Goal: Task Accomplishment & Management: Complete application form

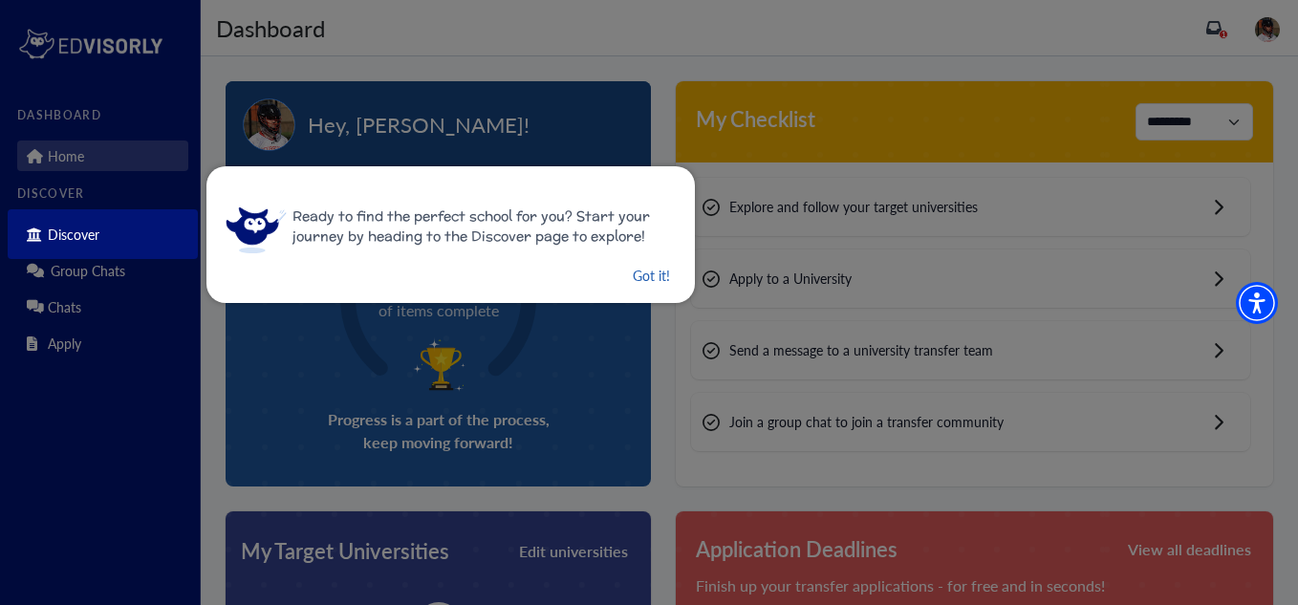
click at [640, 282] on button "Got it!" at bounding box center [651, 276] width 41 height 24
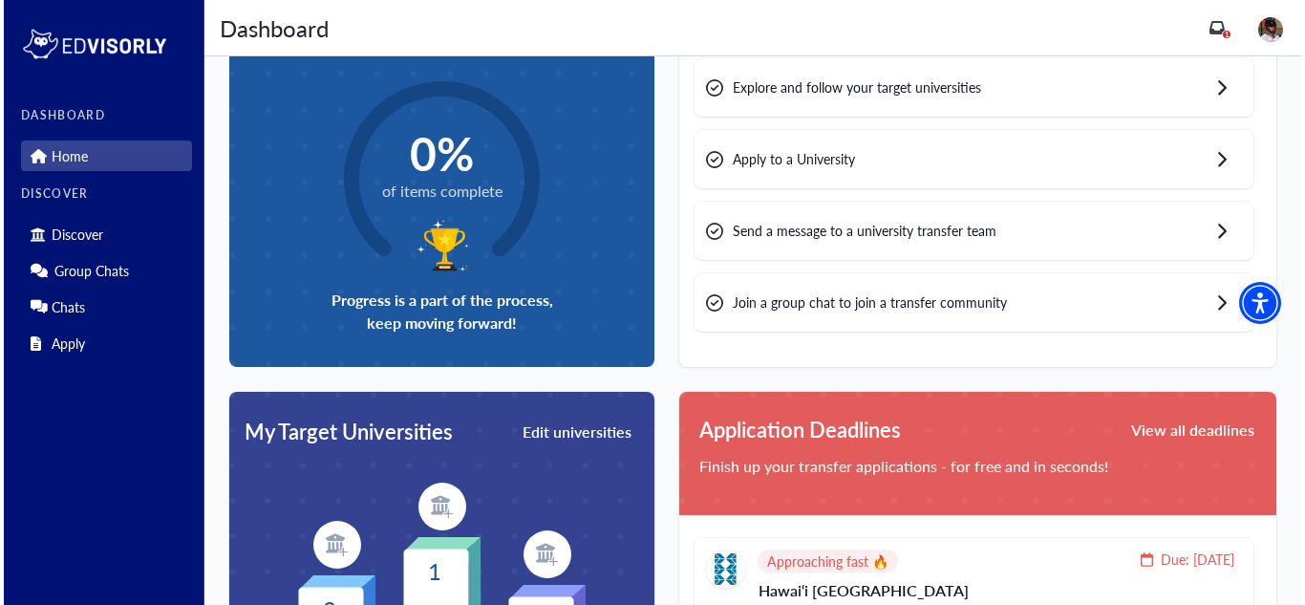
scroll to position [139, 0]
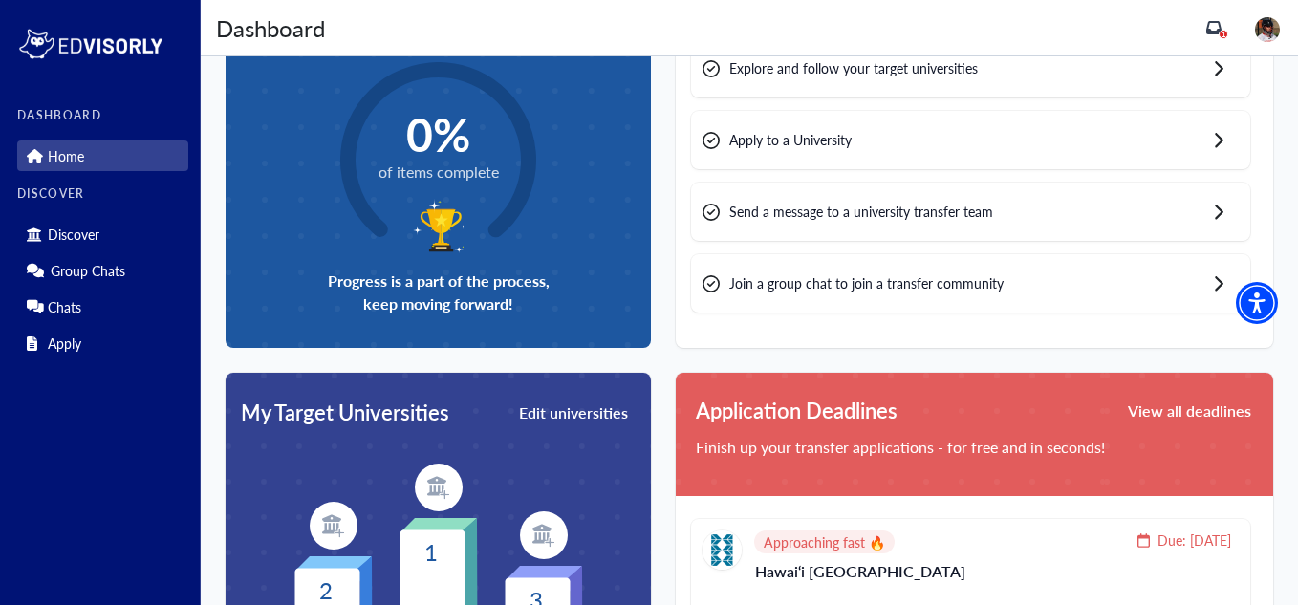
click at [429, 475] on img at bounding box center [439, 487] width 48 height 48
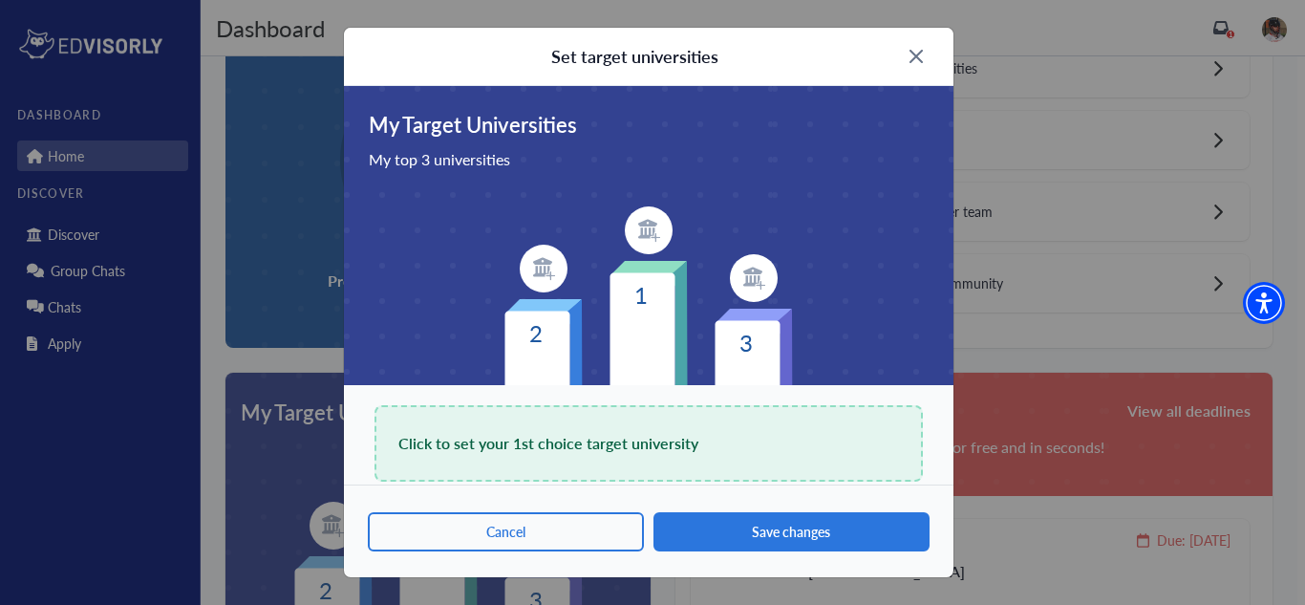
click at [660, 467] on div "Click to set your 1st choice target university" at bounding box center [649, 443] width 548 height 76
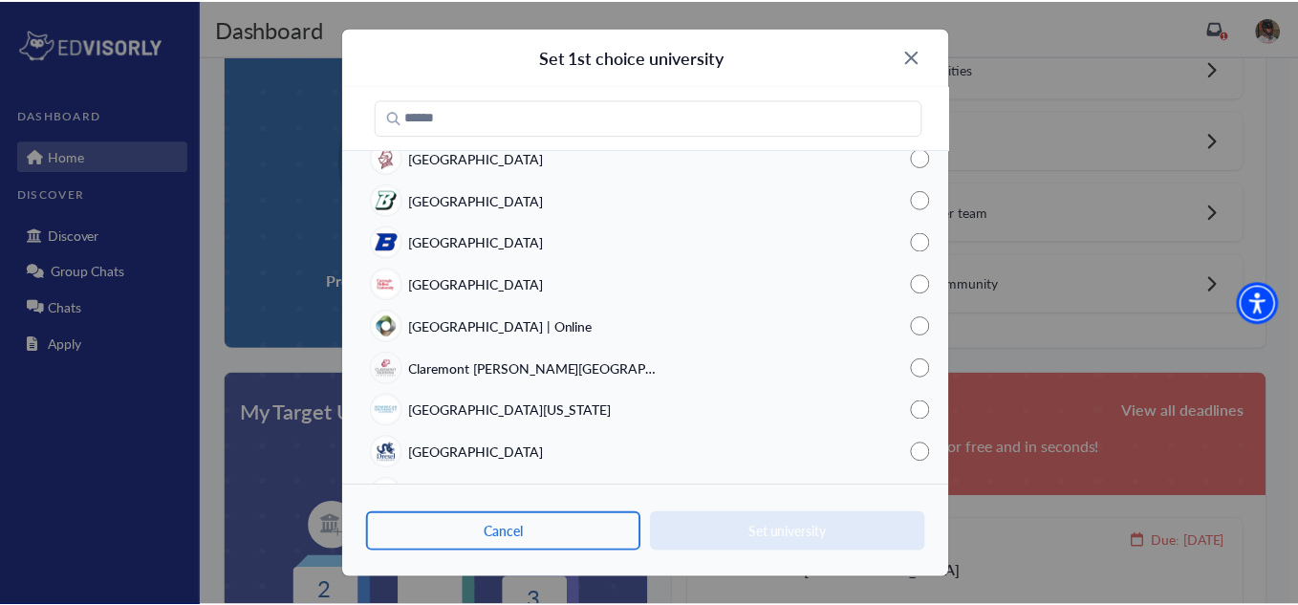
scroll to position [0, 0]
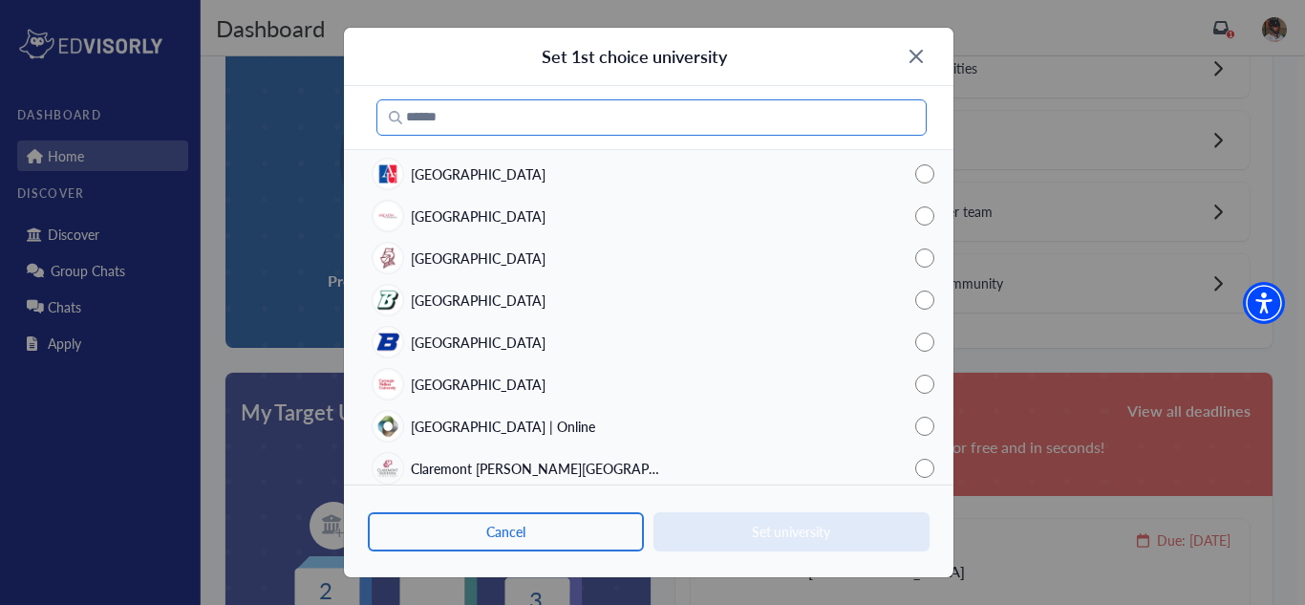
click at [608, 128] on input "Search" at bounding box center [651, 117] width 550 height 36
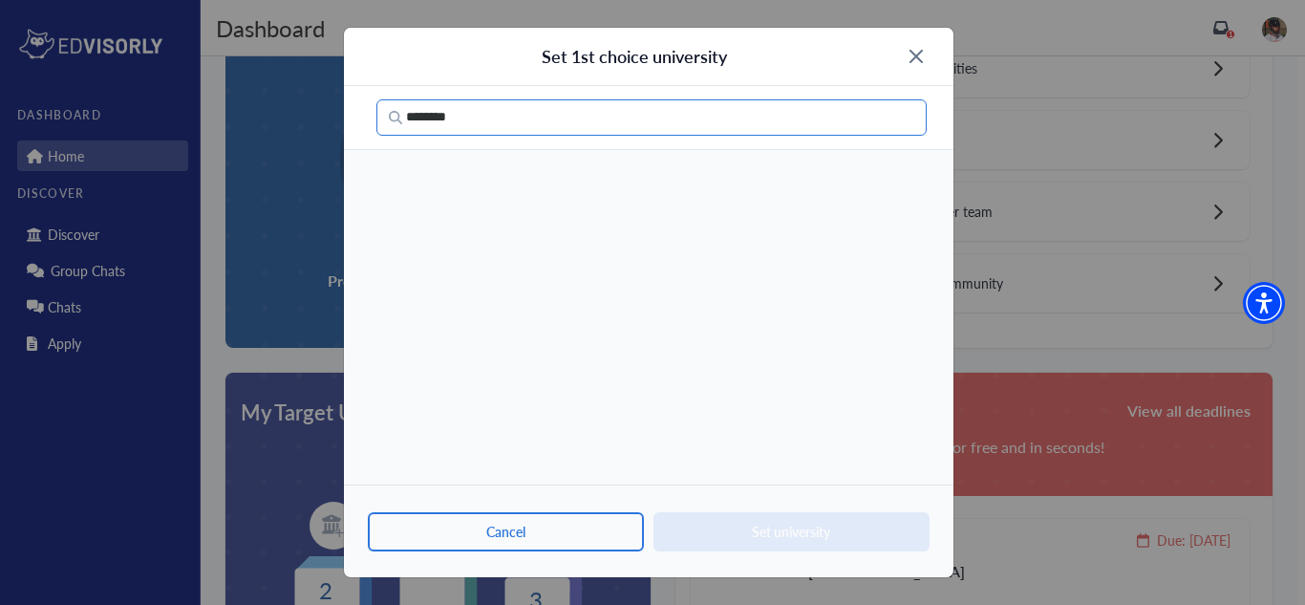
type input "********"
click at [922, 56] on img at bounding box center [916, 56] width 13 height 13
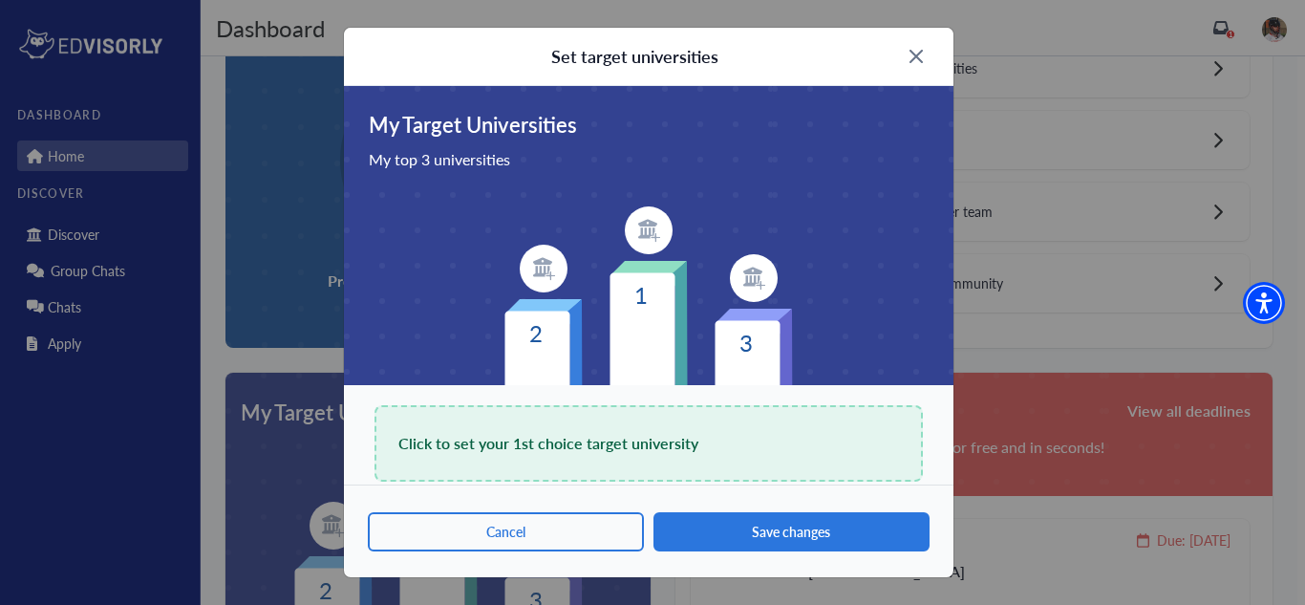
click at [913, 62] on img at bounding box center [916, 56] width 13 height 13
